Goal: Task Accomplishment & Management: Manage account settings

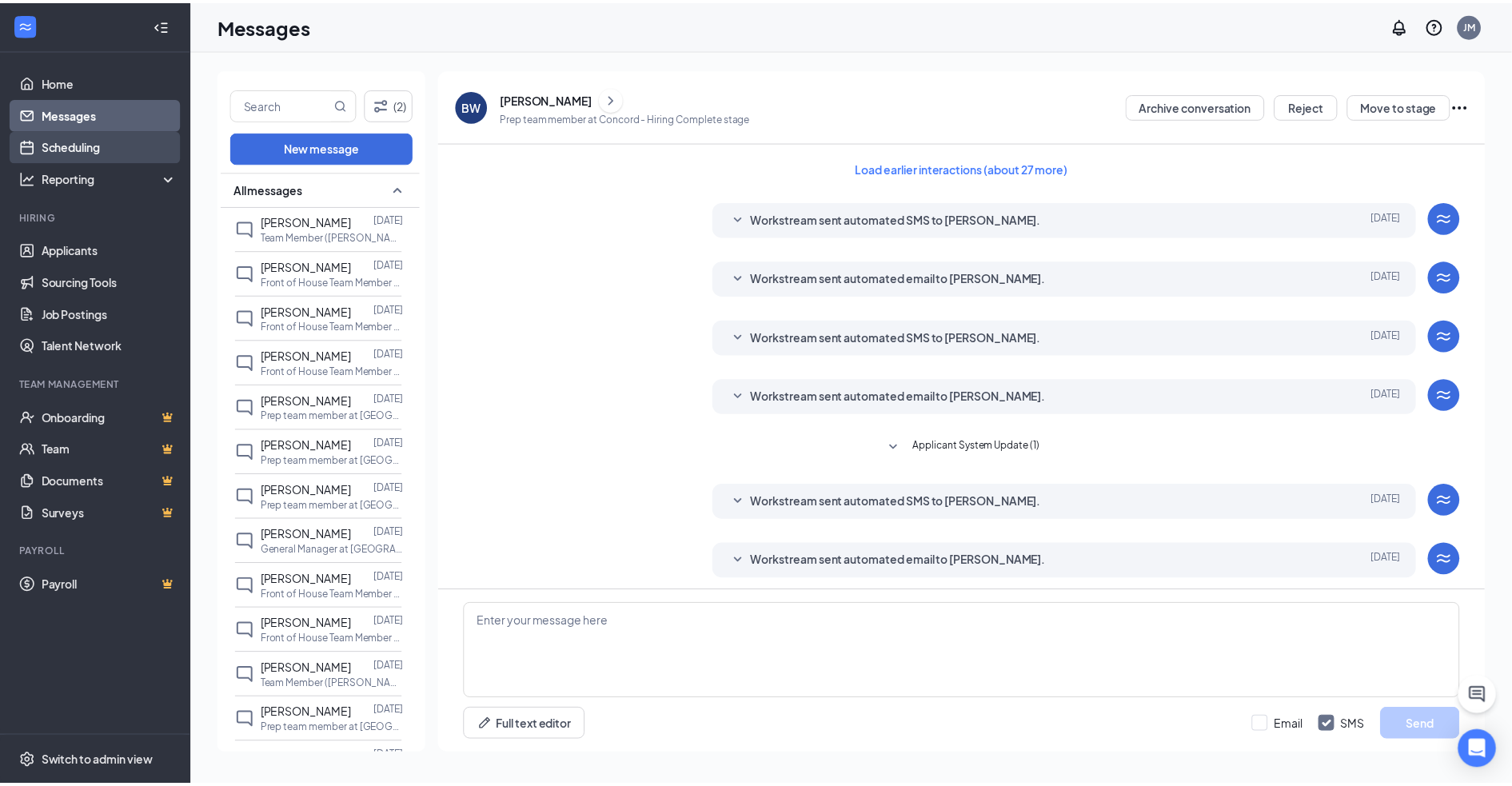
scroll to position [50, 0]
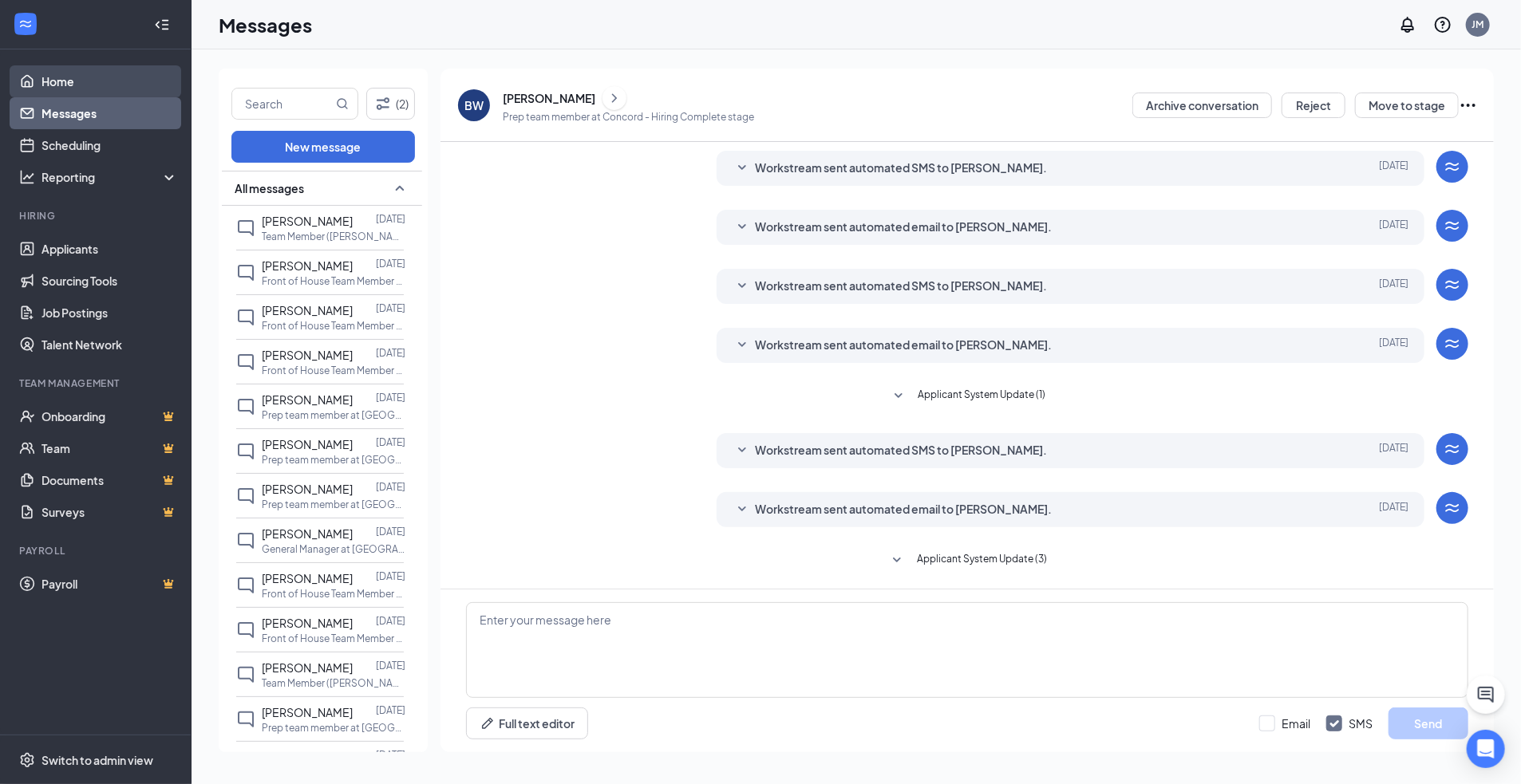
click at [112, 92] on link "Home" at bounding box center [110, 81] width 137 height 32
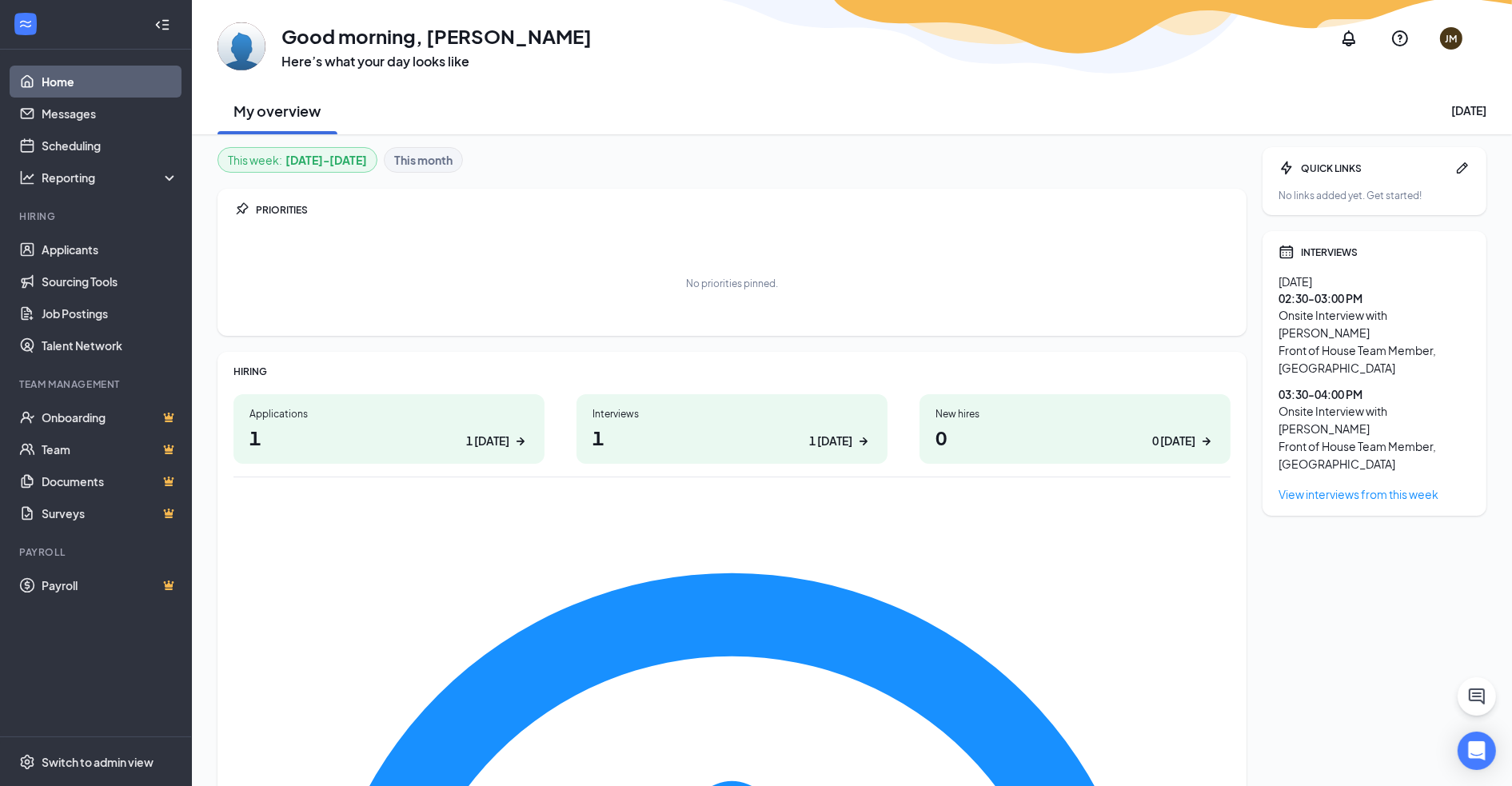
click at [651, 431] on h1 "1 1 [DATE]" at bounding box center [732, 437] width 279 height 27
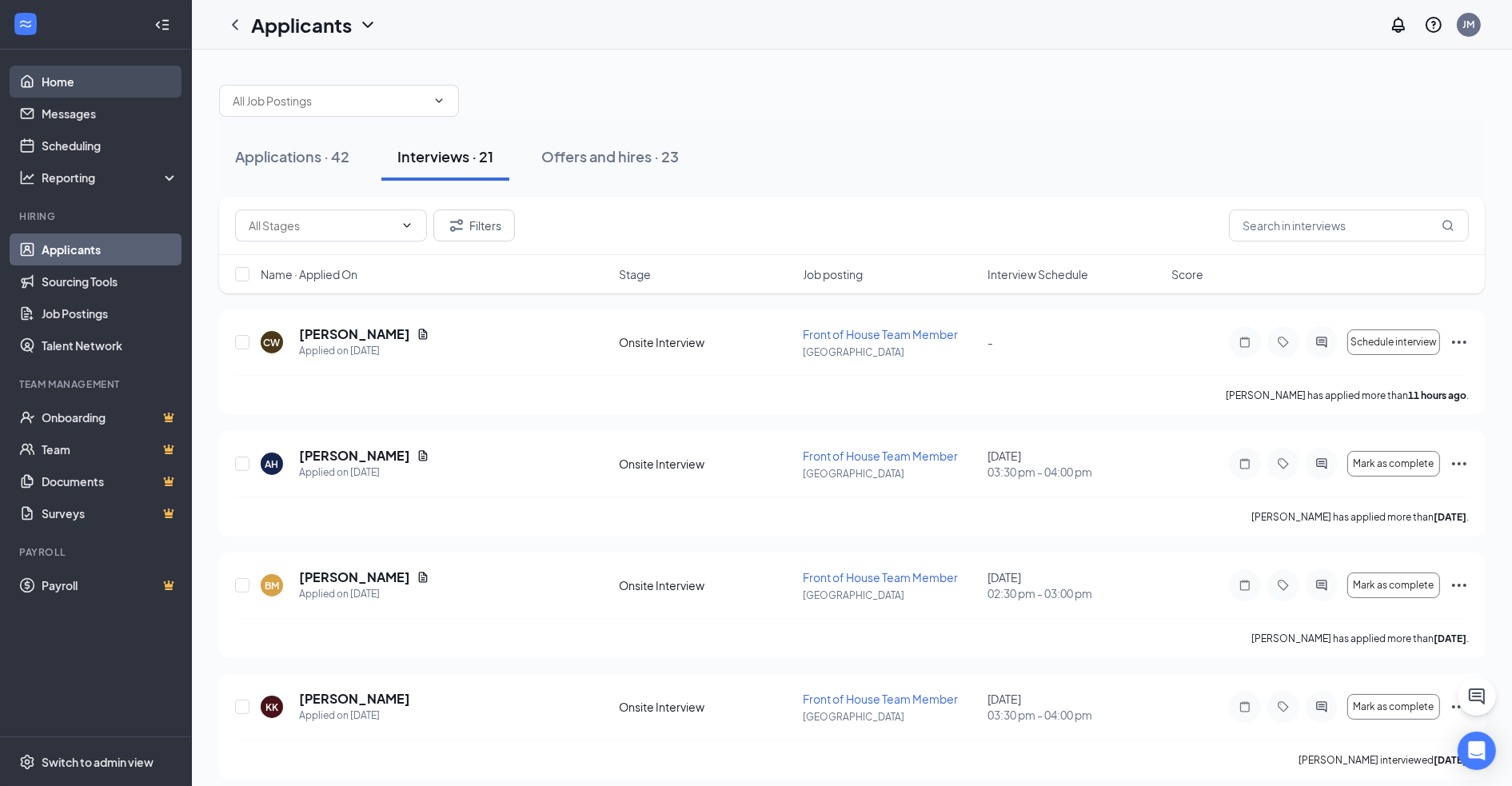
click at [70, 82] on link "Home" at bounding box center [110, 81] width 137 height 32
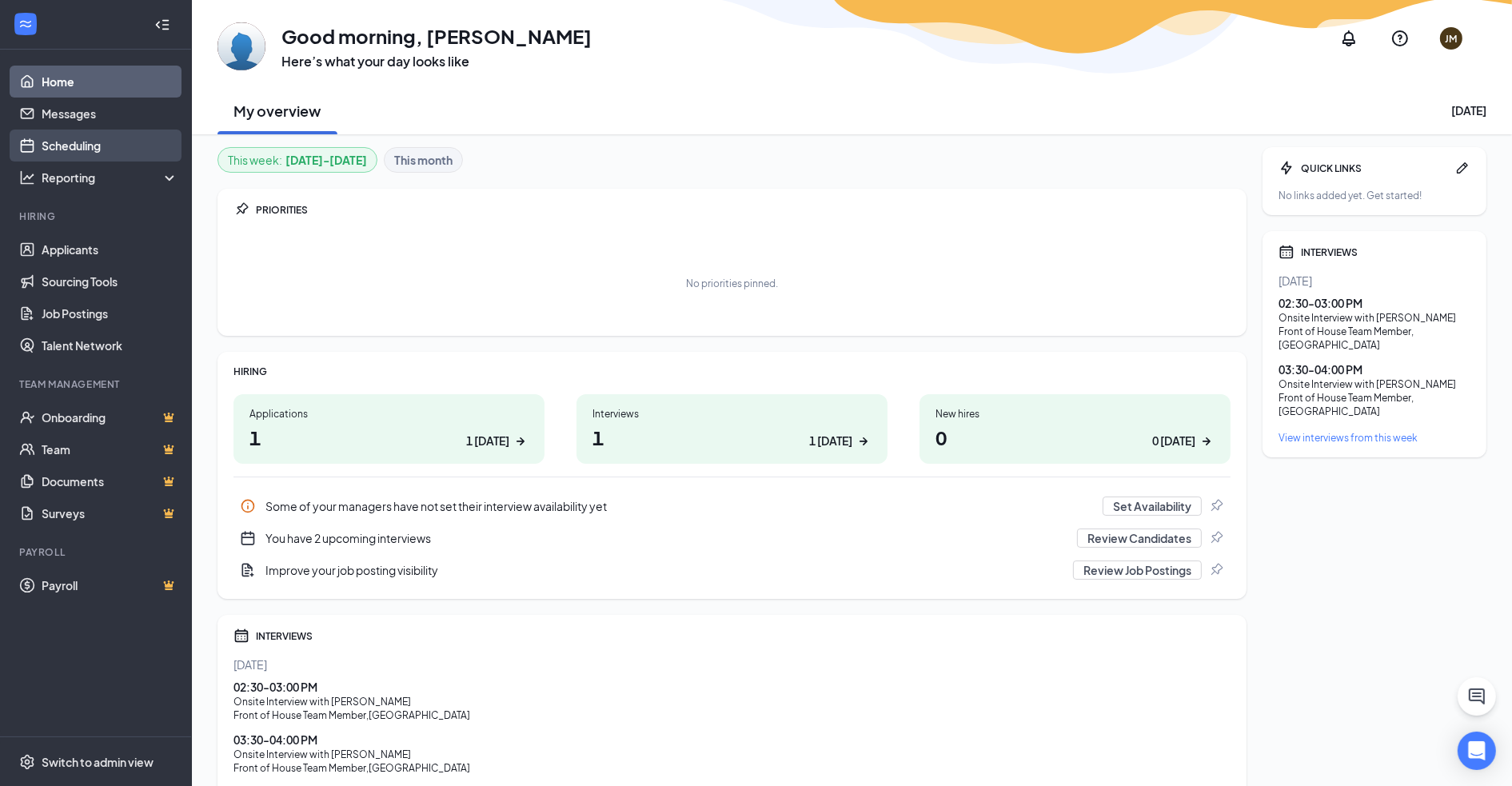
click at [83, 141] on link "Scheduling" at bounding box center [110, 145] width 137 height 32
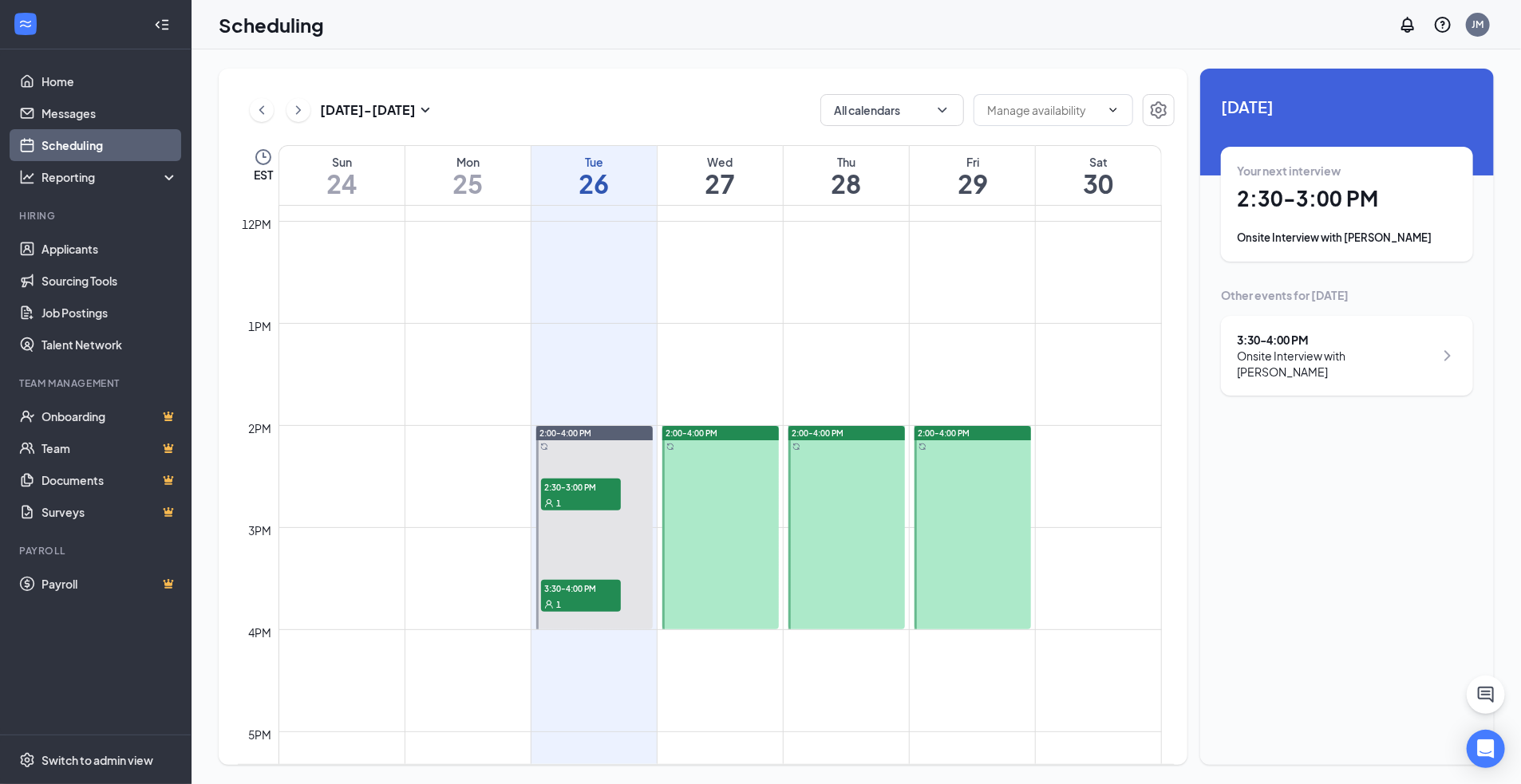
scroll to position [1342, 0]
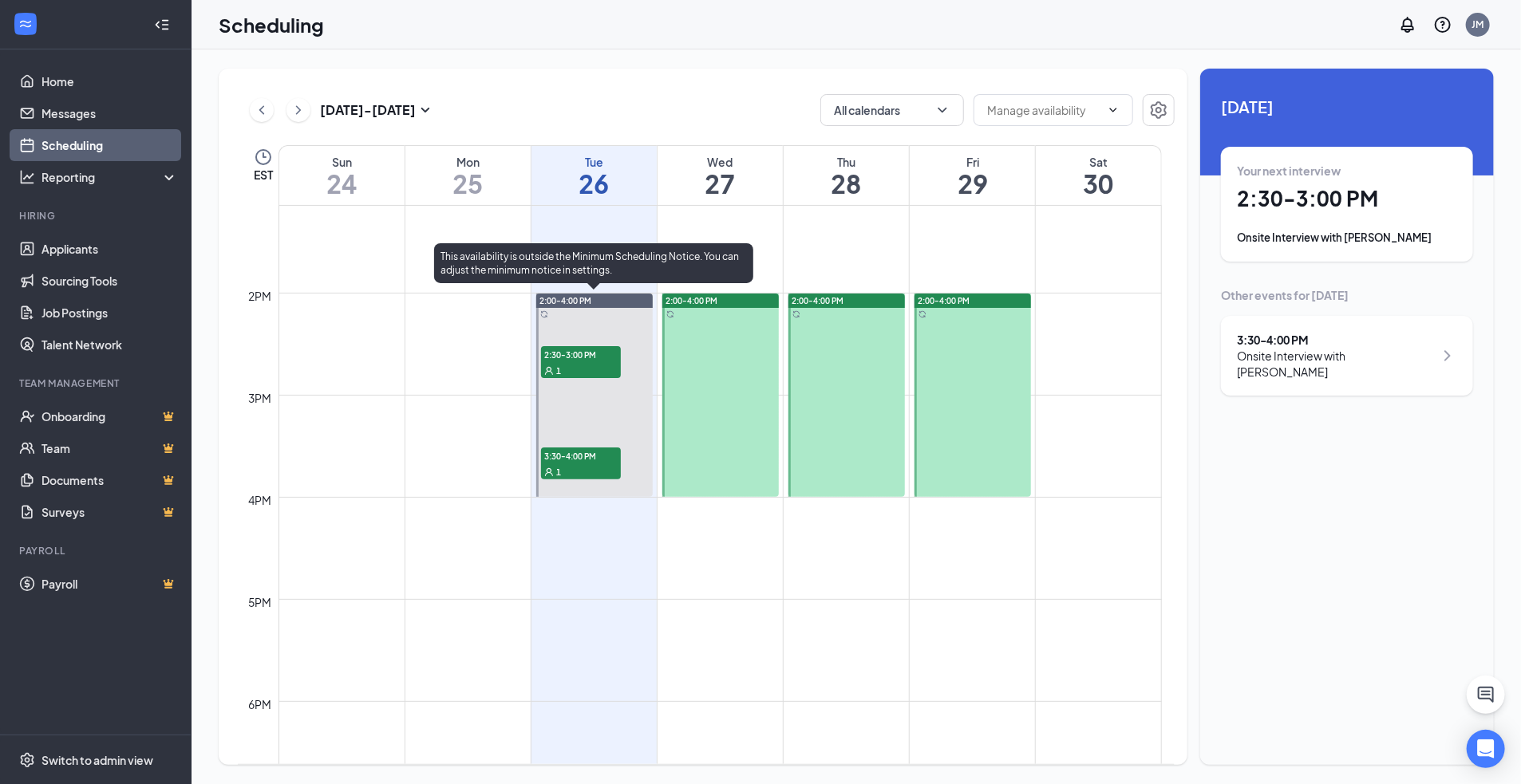
click at [589, 355] on span "2:30-3:00 PM" at bounding box center [581, 354] width 80 height 16
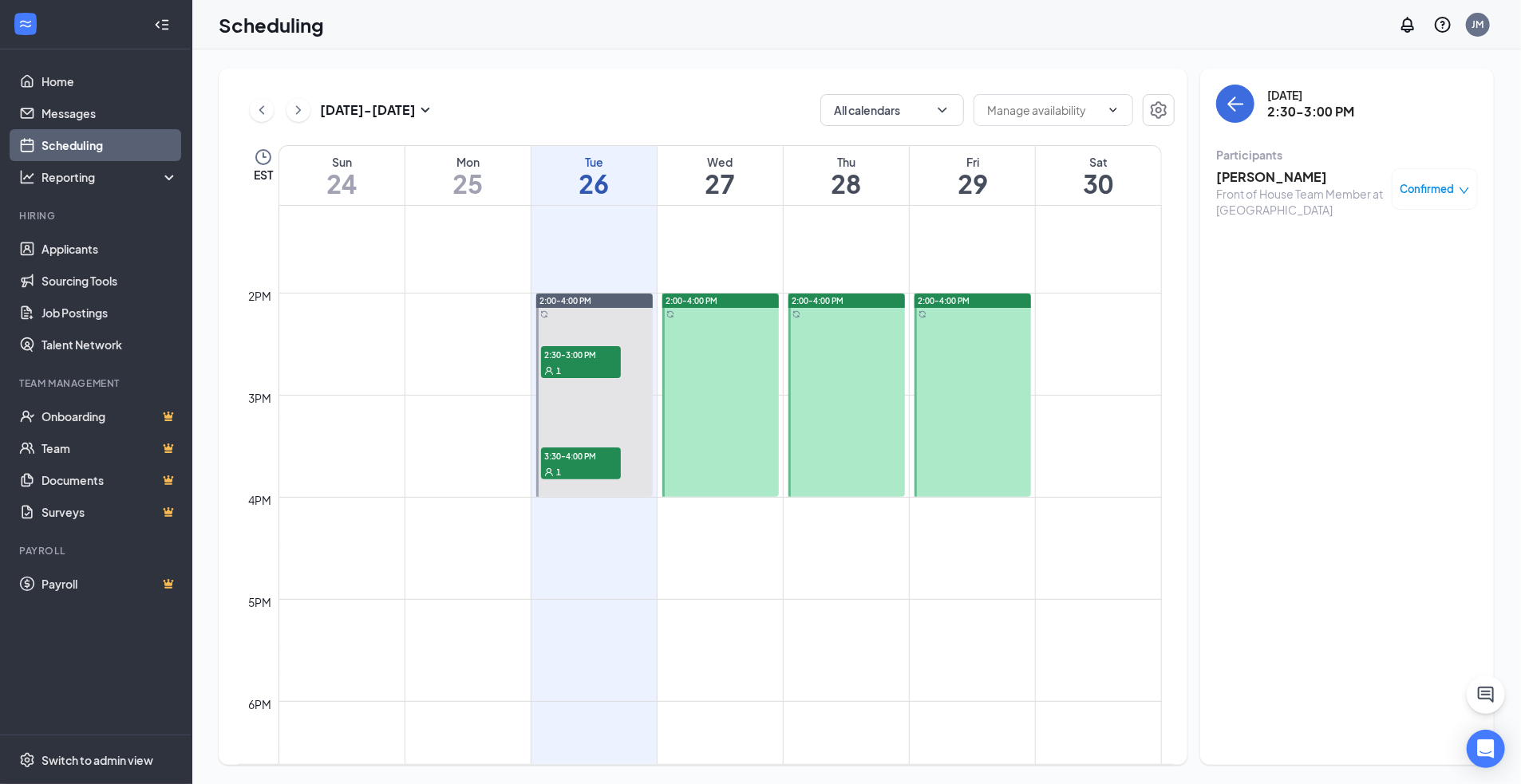
click at [1462, 195] on icon "down" at bounding box center [1465, 190] width 11 height 11
click at [1350, 315] on span "Cancel" at bounding box center [1363, 321] width 38 height 17
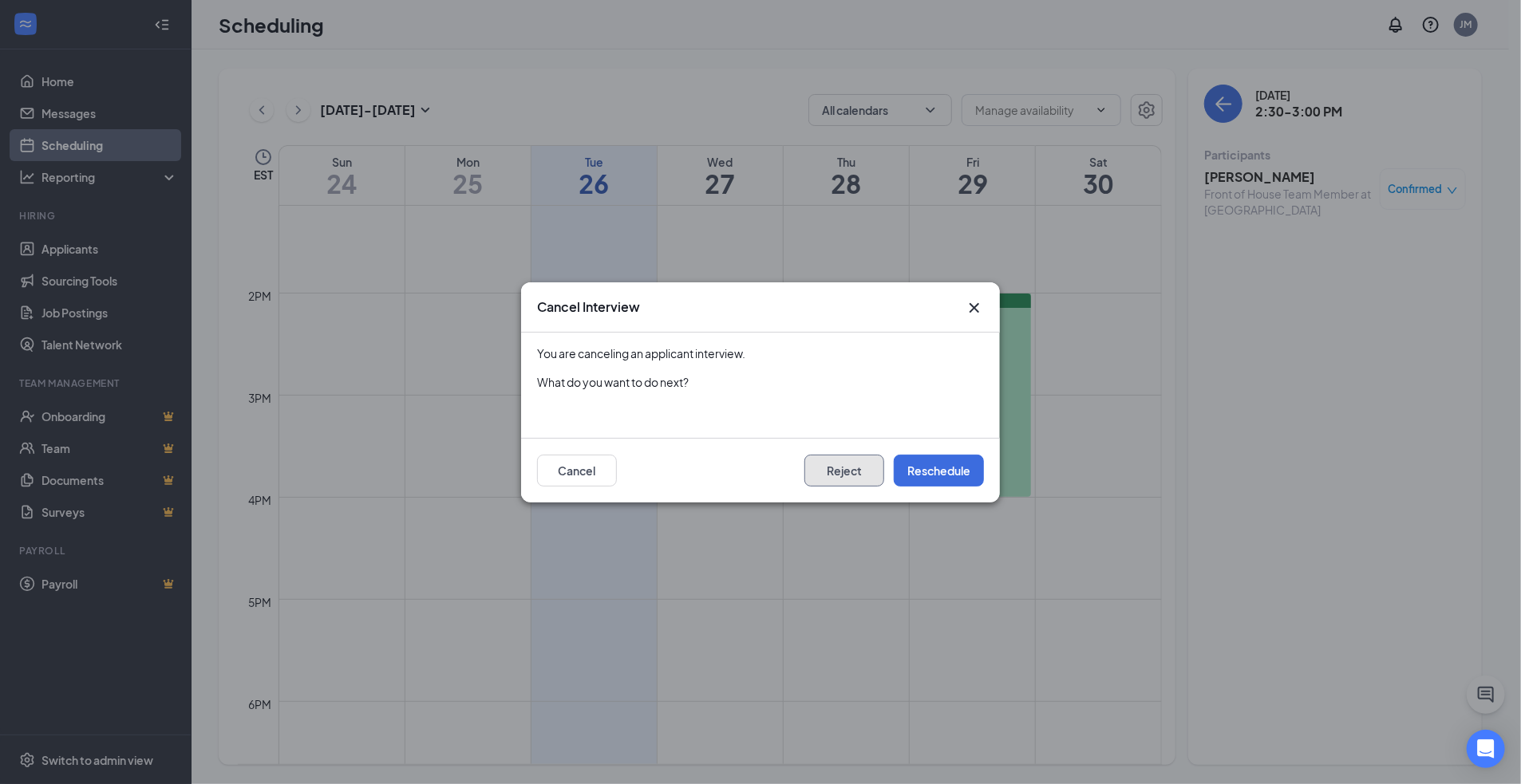
click at [866, 469] on button "Reject" at bounding box center [845, 470] width 80 height 32
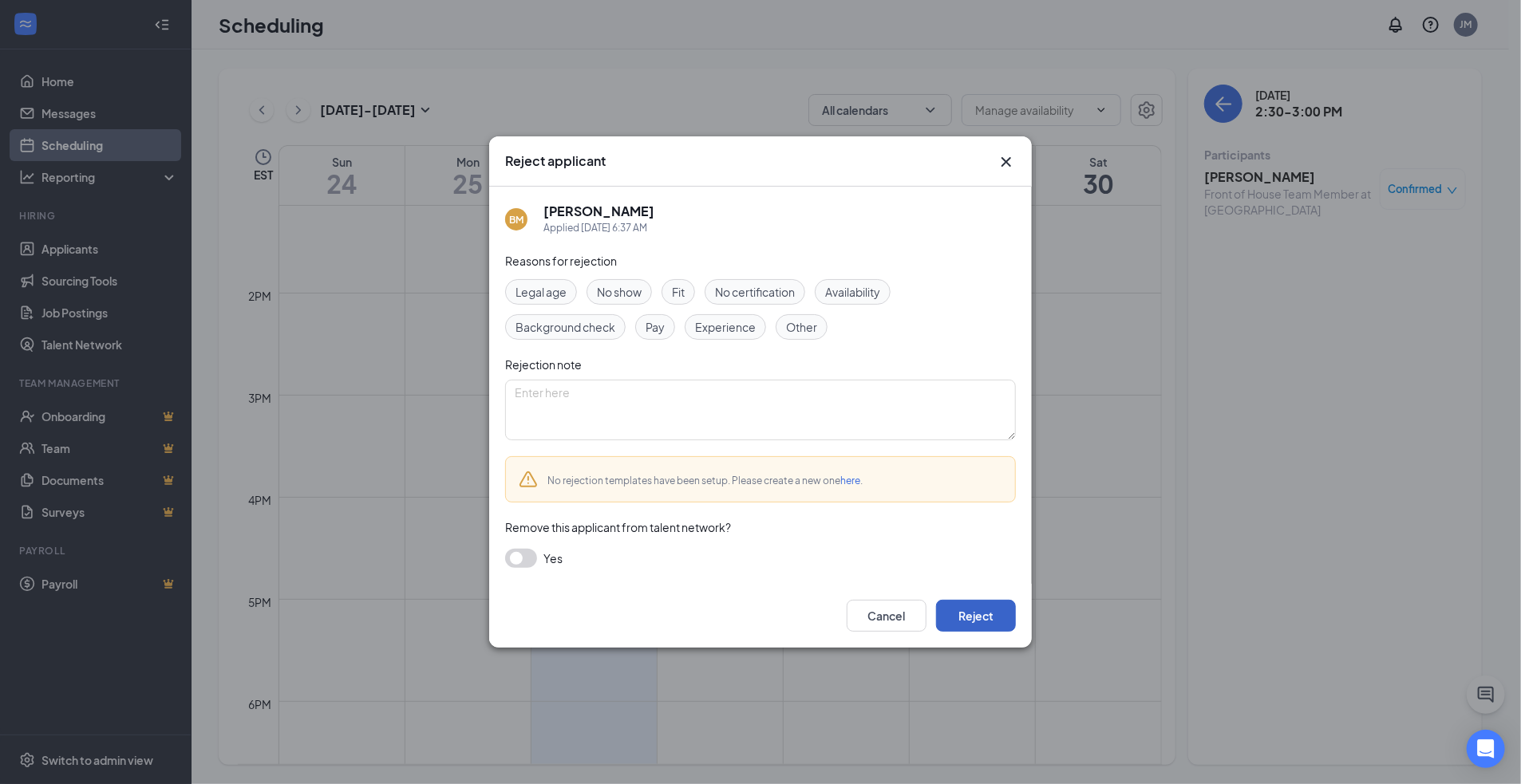
click at [969, 625] on button "Reject" at bounding box center [976, 616] width 80 height 32
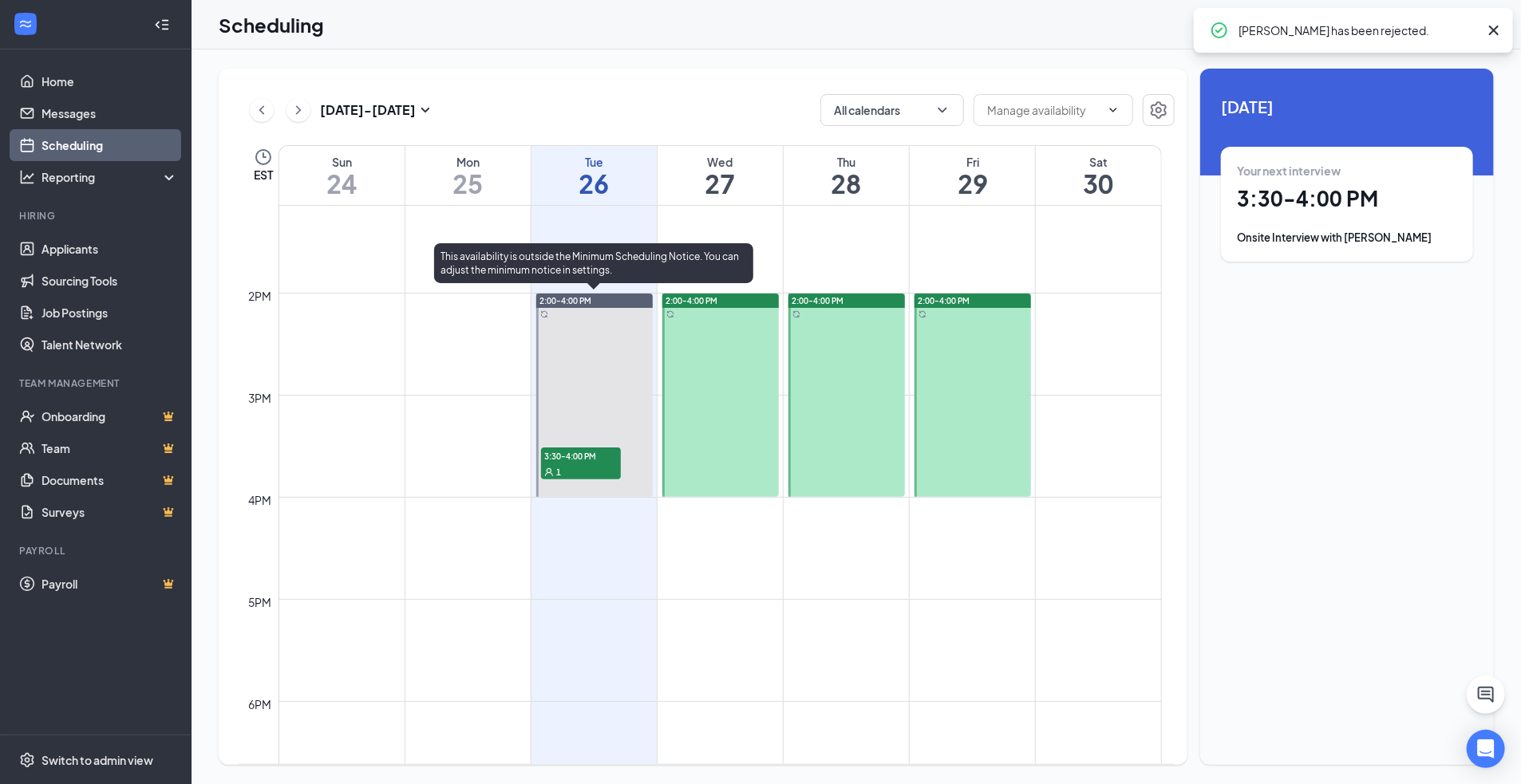
click at [605, 449] on span "3:30-4:00 PM" at bounding box center [581, 455] width 80 height 16
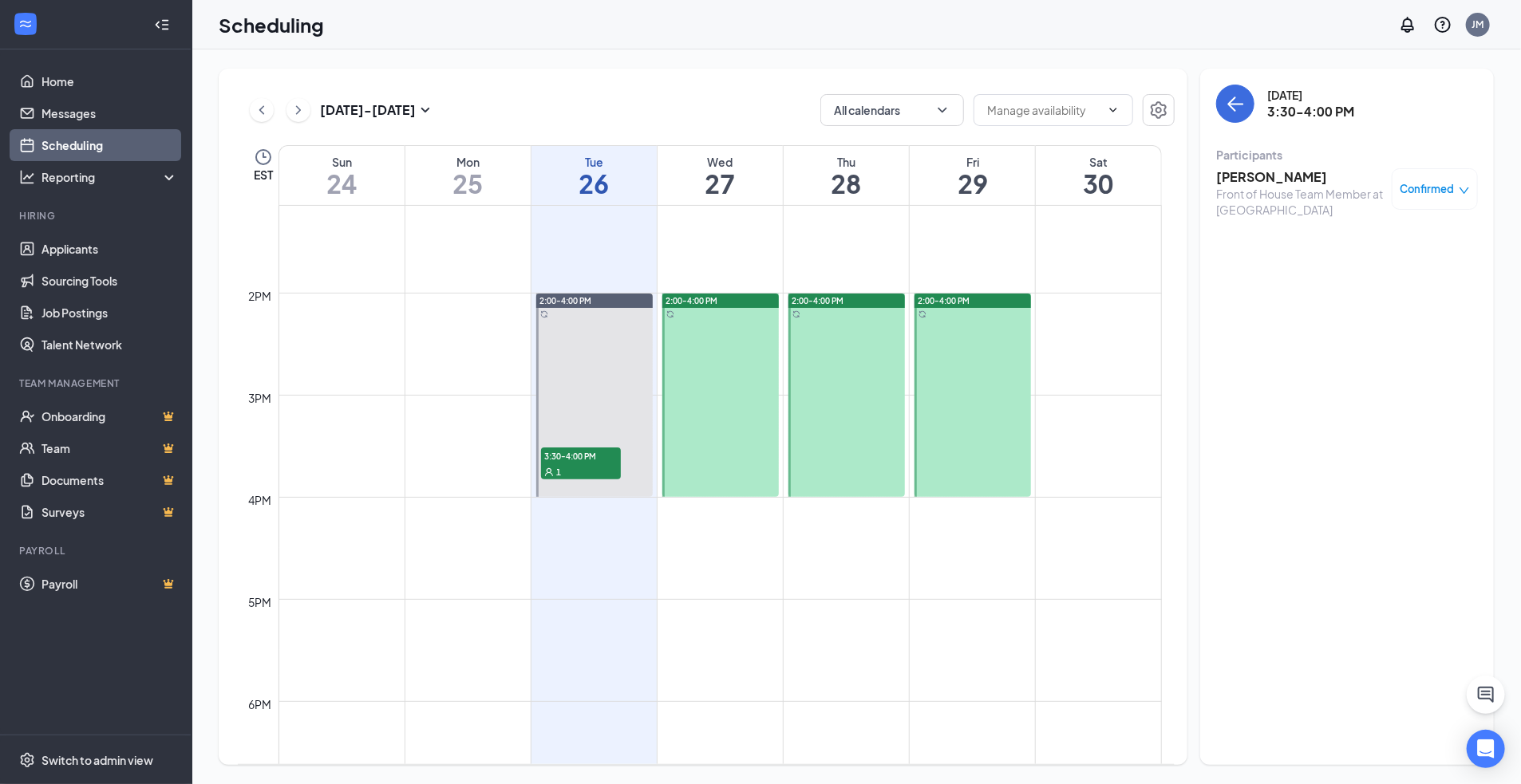
click at [1421, 185] on span "Confirmed" at bounding box center [1427, 189] width 54 height 16
click at [1336, 323] on div "Cancel" at bounding box center [1387, 321] width 134 height 17
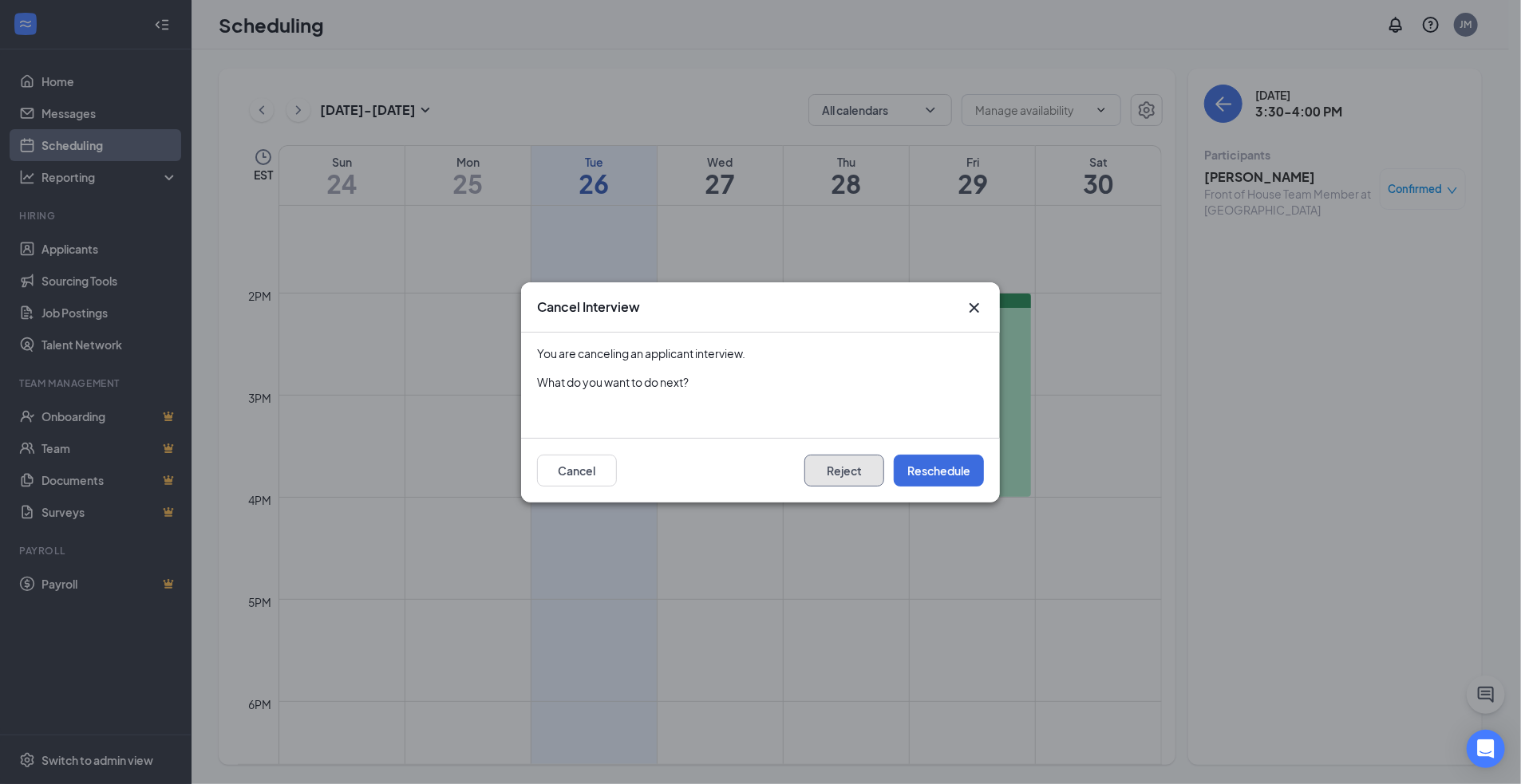
click at [862, 468] on button "Reject" at bounding box center [845, 470] width 80 height 32
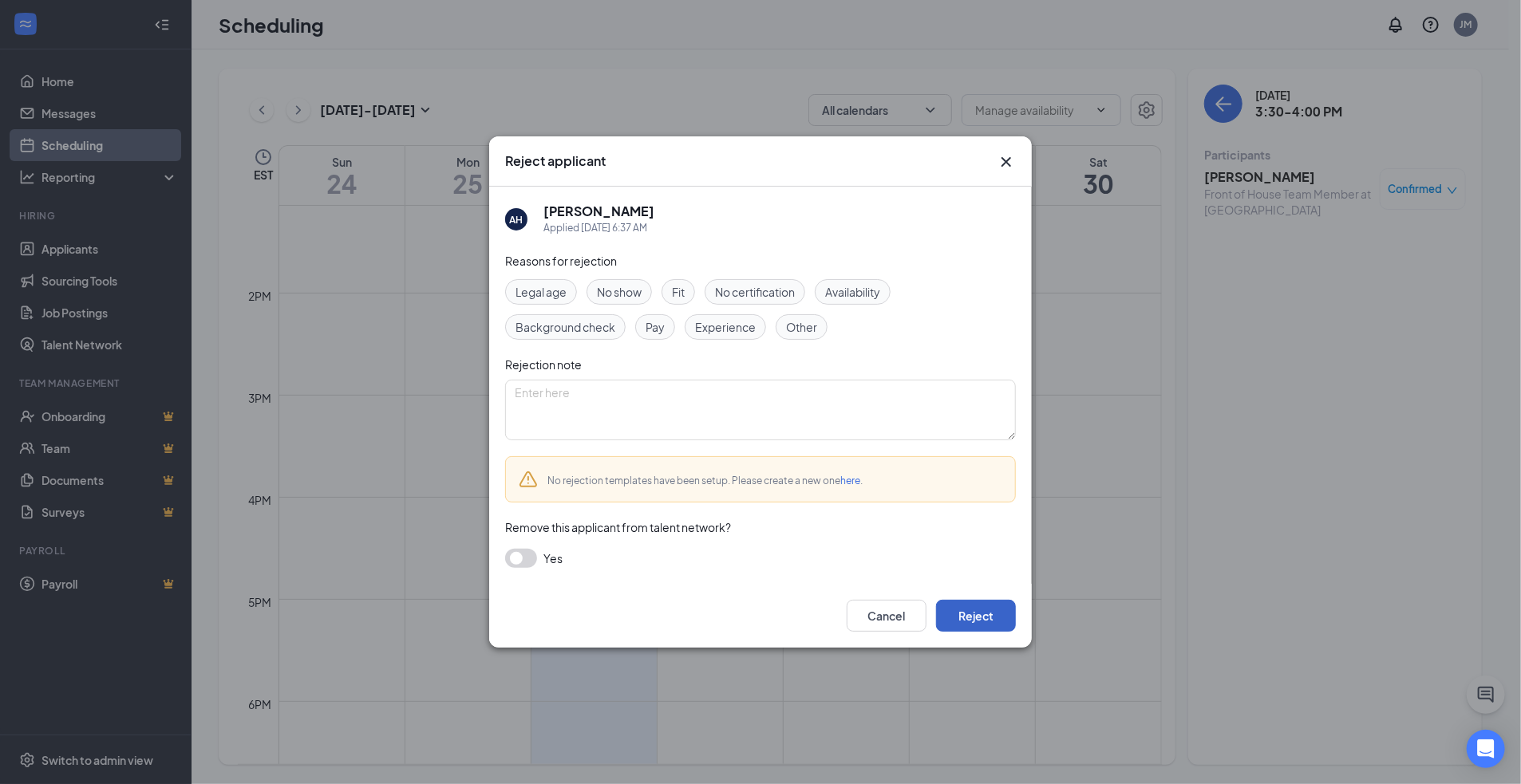
click at [973, 609] on button "Reject" at bounding box center [976, 616] width 80 height 32
